Goal: Information Seeking & Learning: Find specific fact

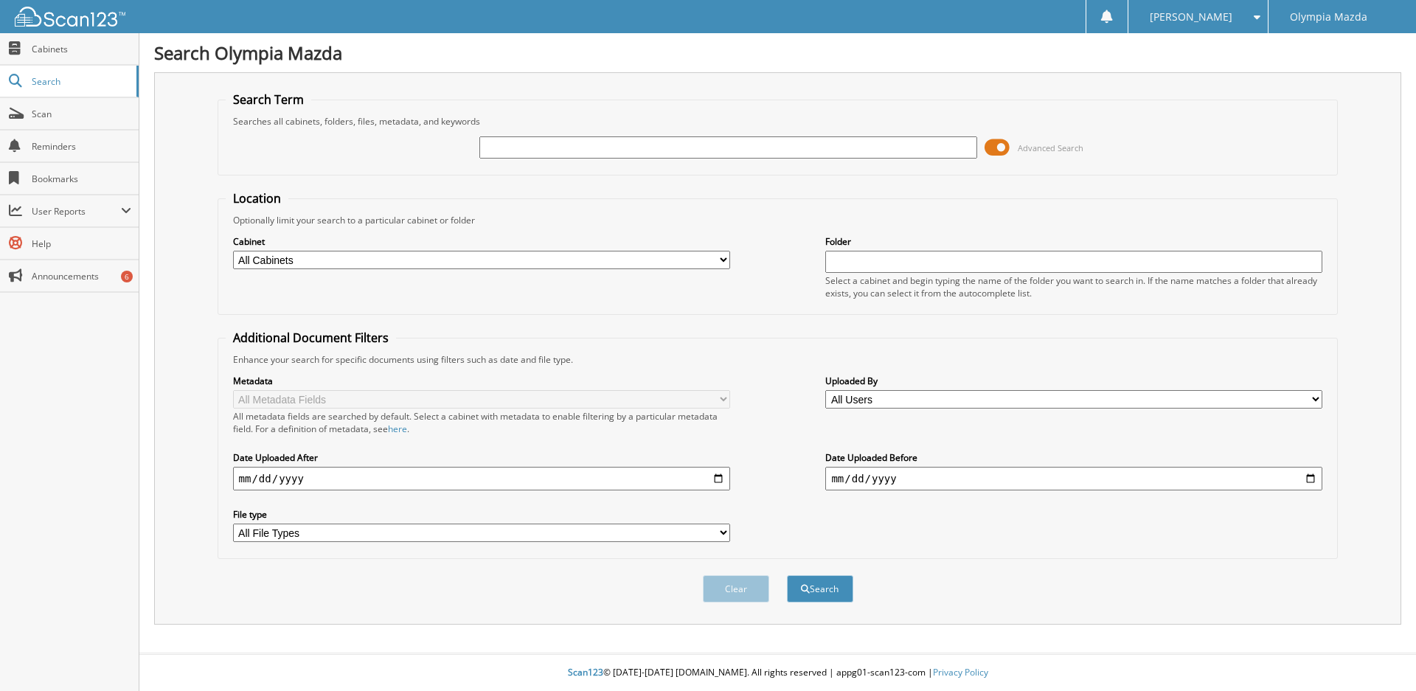
click at [543, 142] on input "text" at bounding box center [727, 147] width 497 height 22
type input "41715"
click at [787, 575] on button "Search" at bounding box center [820, 588] width 66 height 27
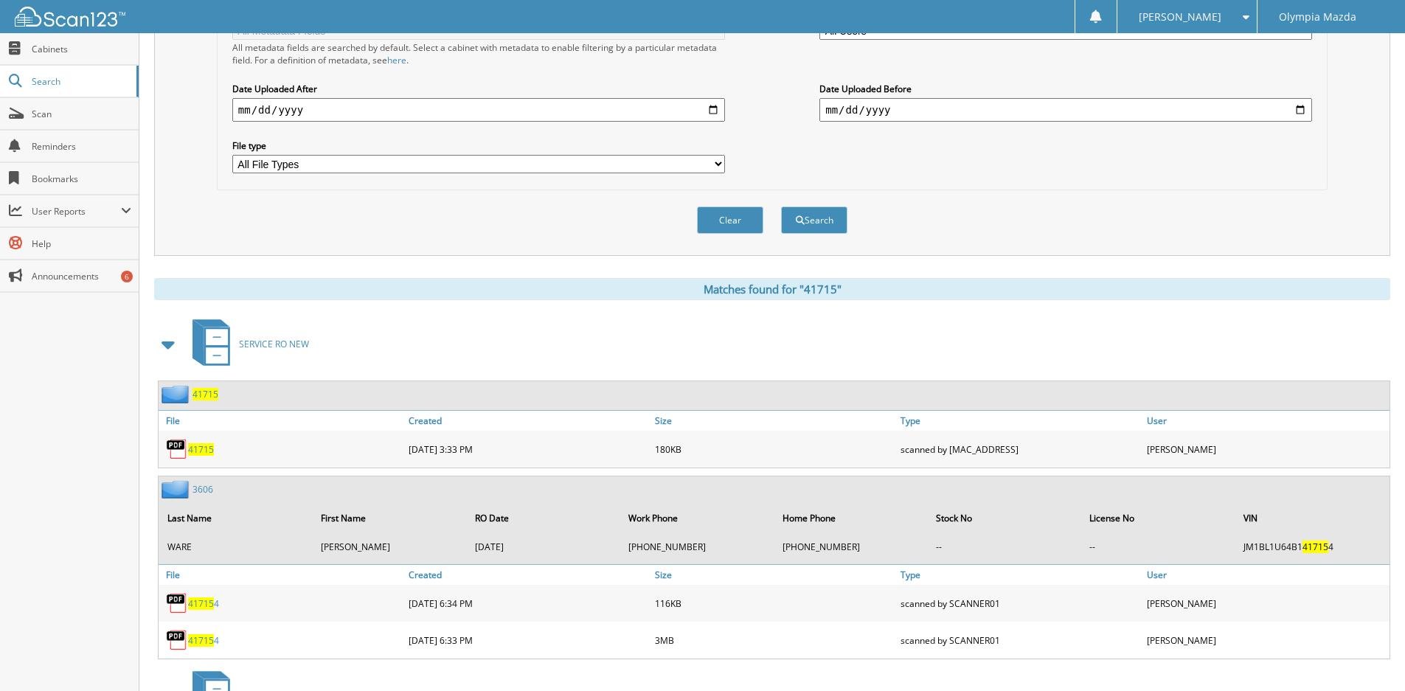
scroll to position [442, 0]
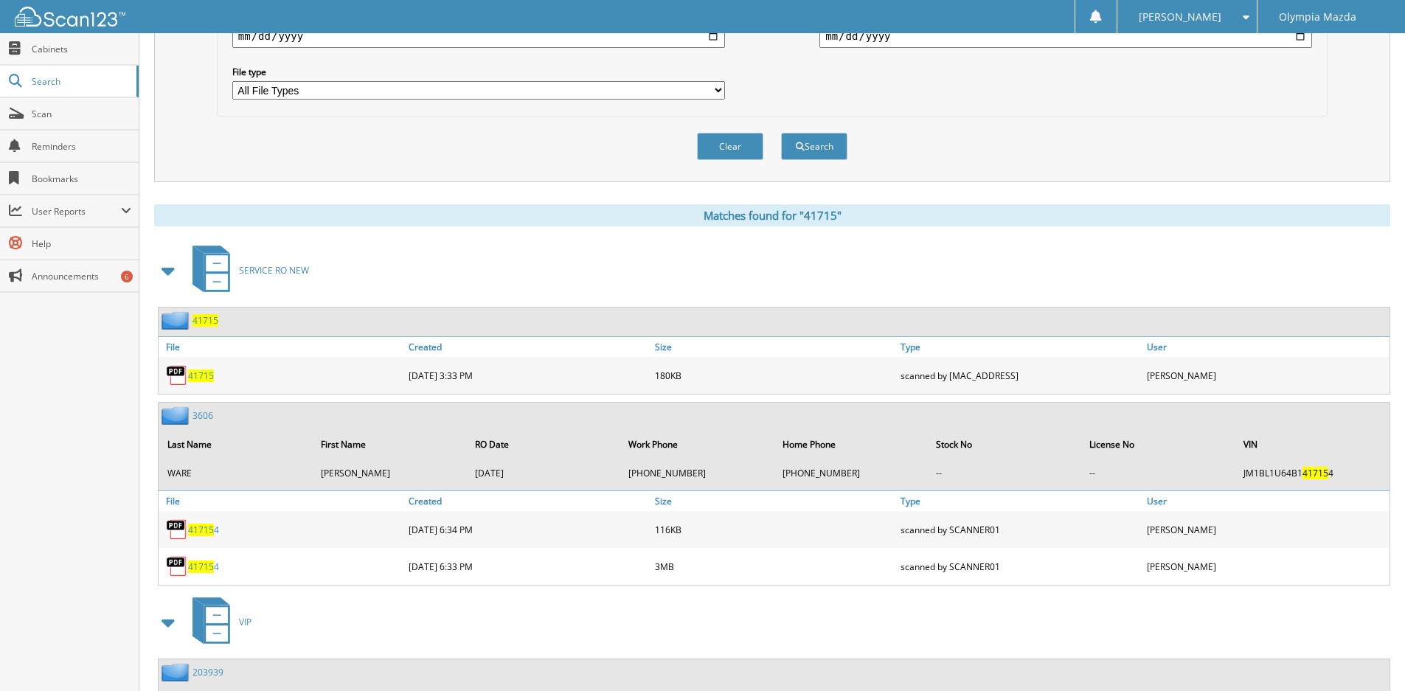
click at [201, 374] on span "41715" at bounding box center [201, 375] width 26 height 13
drag, startPoint x: 1315, startPoint y: 122, endPoint x: 1117, endPoint y: 170, distance: 204.0
click at [1315, 122] on div "Clear Search" at bounding box center [772, 146] width 1110 height 60
click at [212, 326] on span "41715" at bounding box center [205, 320] width 26 height 13
